Goal: Transaction & Acquisition: Purchase product/service

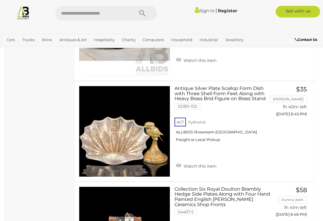
scroll to position [3265, 0]
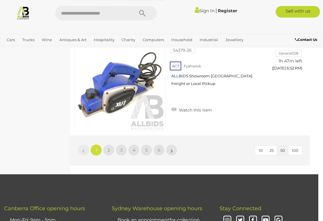
scroll to position [5045, 5]
click at [108, 147] on span "2" at bounding box center [108, 149] width 2 height 5
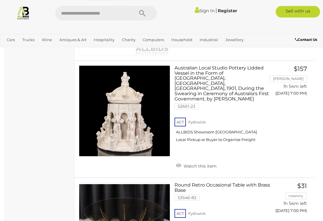
scroll to position [2566, 0]
click at [113, 81] on link at bounding box center [124, 110] width 91 height 91
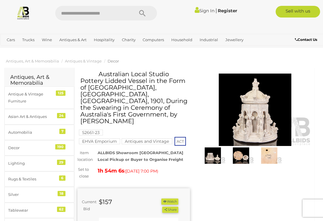
scroll to position [1, 0]
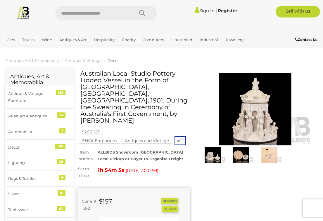
click at [259, 110] on img at bounding box center [255, 109] width 112 height 72
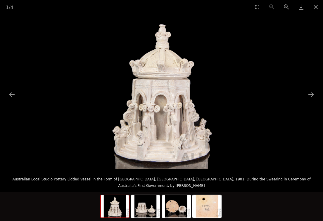
click at [310, 105] on picture at bounding box center [161, 92] width 323 height 156
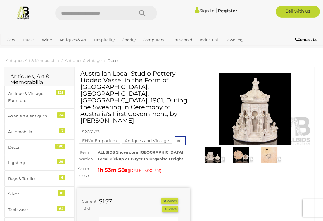
scroll to position [1, 0]
click at [306, 89] on button "Next slide" at bounding box center [311, 94] width 12 height 11
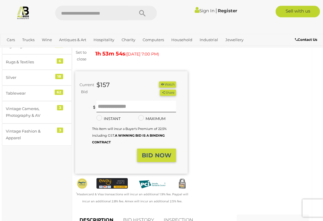
scroll to position [117, 3]
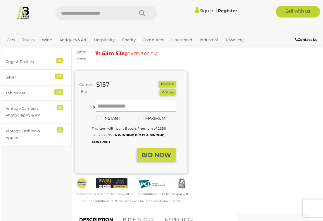
click at [259, 114] on div "Warranty Charity )" at bounding box center [191, 82] width 242 height 258
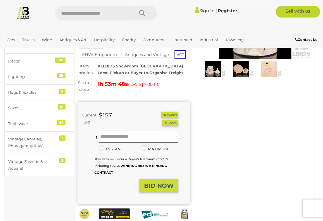
scroll to position [86, 0]
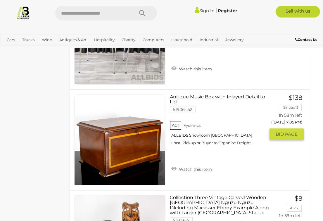
scroll to position [4587, 5]
click at [249, 120] on div "ACT Fyshwick ALLBIDS Showroom Fyshwick Local Pickup or Buyer to Organise Freight" at bounding box center [216, 135] width 95 height 30
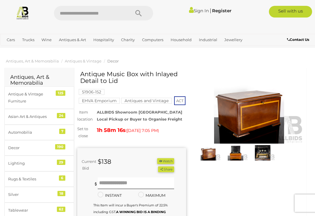
click at [266, 150] on img at bounding box center [263, 153] width 24 height 16
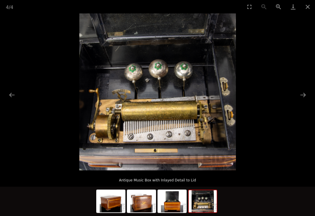
scroll to position [4, 0]
click at [305, 8] on button "Close gallery" at bounding box center [308, 7] width 15 height 14
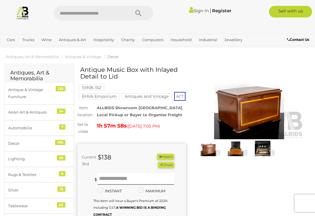
scroll to position [0, 0]
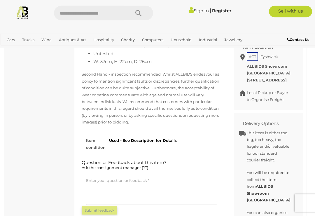
scroll to position [289, 0]
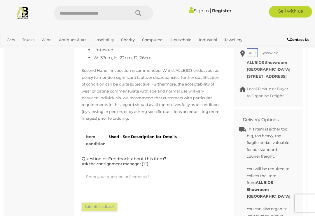
click at [239, 72] on div "ACT Fyshwick Local Pickup or Buyer to Organise Freight ALLBIDS Showroom Fyshwic…" at bounding box center [264, 65] width 61 height 36
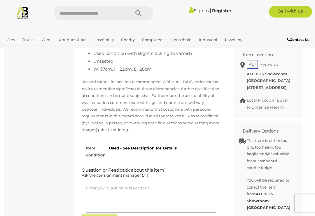
scroll to position [278, 0]
click at [228, 70] on div "DESCRIPTION BID HISTORY INSPECTION Item Details Antique Music Box with Inlayed …" at bounding box center [151, 125] width 157 height 231
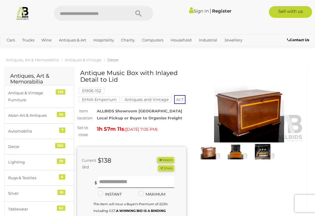
scroll to position [1, 0]
click at [270, 152] on img at bounding box center [263, 152] width 24 height 16
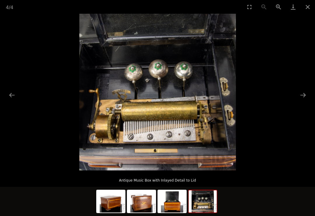
click at [307, 8] on button "Close gallery" at bounding box center [308, 7] width 15 height 14
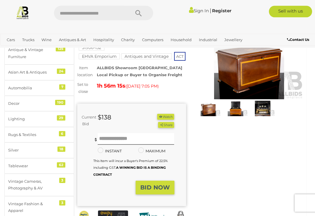
scroll to position [44, 0]
click at [105, 145] on input "text" at bounding box center [136, 139] width 77 height 12
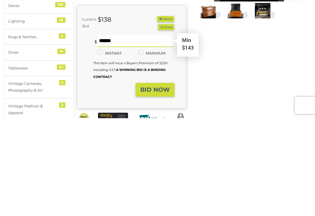
type input "***"
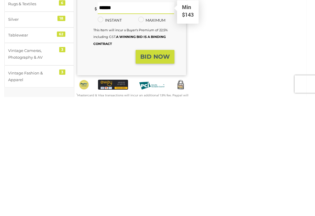
scroll to position [56, 0]
click at [160, 172] on strong "BID NOW" at bounding box center [154, 175] width 29 height 7
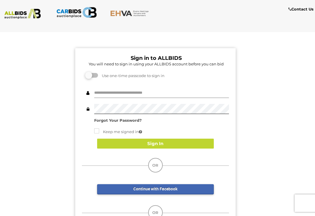
click at [101, 92] on input "text" at bounding box center [161, 93] width 135 height 10
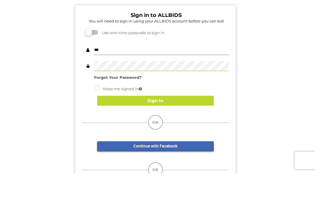
click at [107, 88] on input "***" at bounding box center [161, 93] width 135 height 10
type input "*"
type input "***"
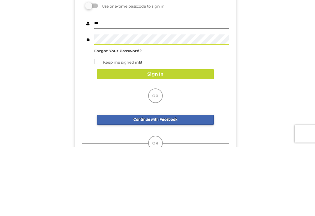
click at [163, 139] on button "Sign In" at bounding box center [155, 144] width 117 height 10
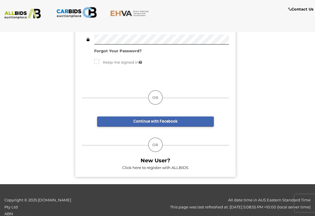
scroll to position [20, 0]
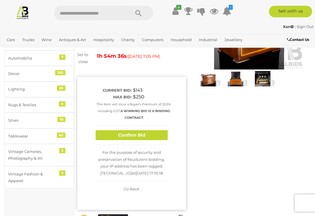
scroll to position [73, 0]
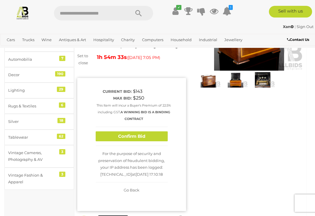
click at [136, 142] on button "Confirm Bid" at bounding box center [132, 136] width 72 height 10
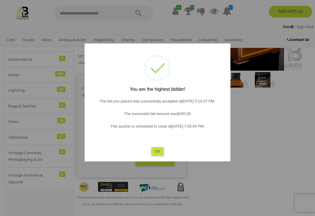
click at [157, 156] on button "OK" at bounding box center [158, 151] width 13 height 8
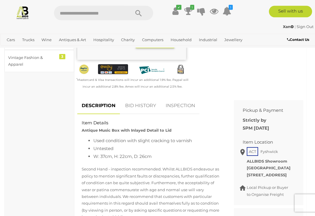
scroll to position [191, 0]
click at [148, 114] on link "BID HISTORY" at bounding box center [141, 105] width 40 height 17
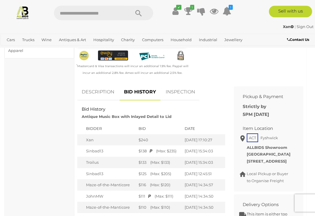
scroll to position [204, 0]
click at [105, 101] on link "DESCRIPTION" at bounding box center [97, 92] width 41 height 17
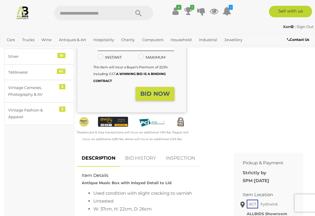
scroll to position [0, 0]
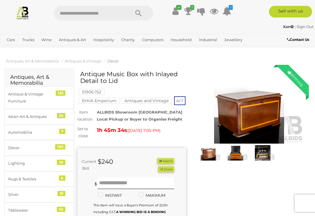
click at [265, 149] on img at bounding box center [263, 153] width 24 height 16
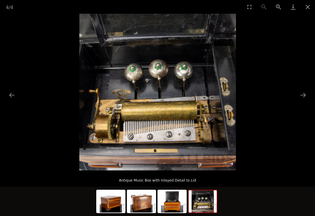
click at [311, 8] on button "Close gallery" at bounding box center [308, 7] width 15 height 14
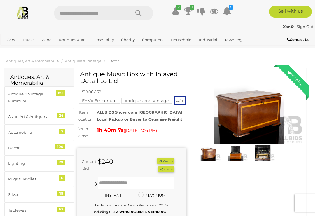
click at [209, 151] on img at bounding box center [209, 153] width 24 height 16
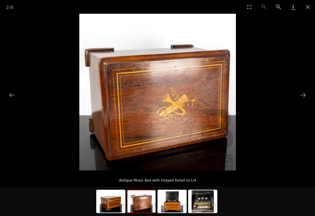
click at [303, 92] on button "Next slide" at bounding box center [303, 94] width 12 height 11
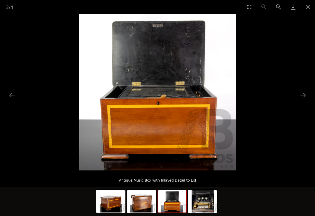
scroll to position [8, 4]
click at [307, 8] on button "Close gallery" at bounding box center [308, 7] width 15 height 14
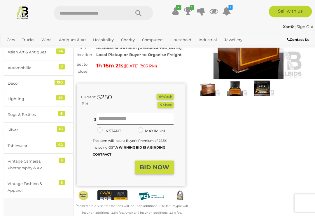
scroll to position [65, 1]
click at [105, 125] on input "text" at bounding box center [135, 119] width 77 height 12
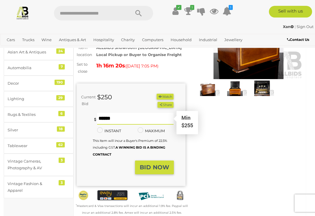
scroll to position [64, 0]
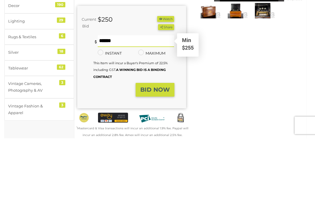
type input "***"
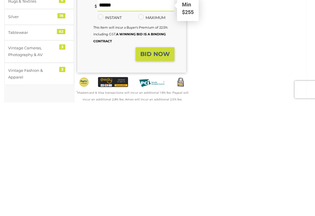
click at [158, 164] on strong "BID NOW" at bounding box center [154, 167] width 29 height 7
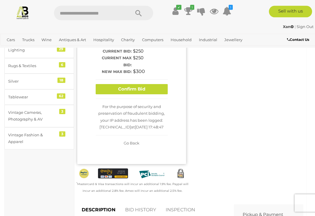
scroll to position [111, 0]
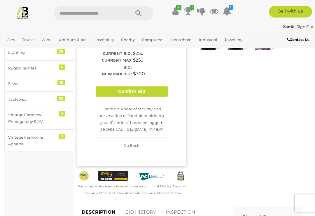
click at [131, 97] on button "Confirm Bid" at bounding box center [132, 91] width 72 height 10
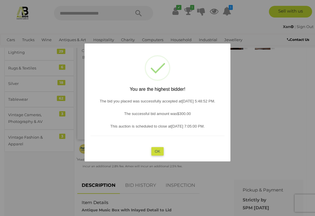
click at [159, 155] on button "OK" at bounding box center [158, 151] width 13 height 8
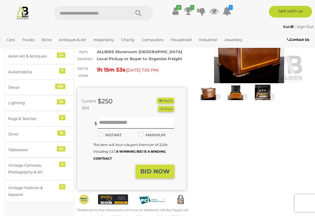
scroll to position [62, 0]
